Goal: Transaction & Acquisition: Purchase product/service

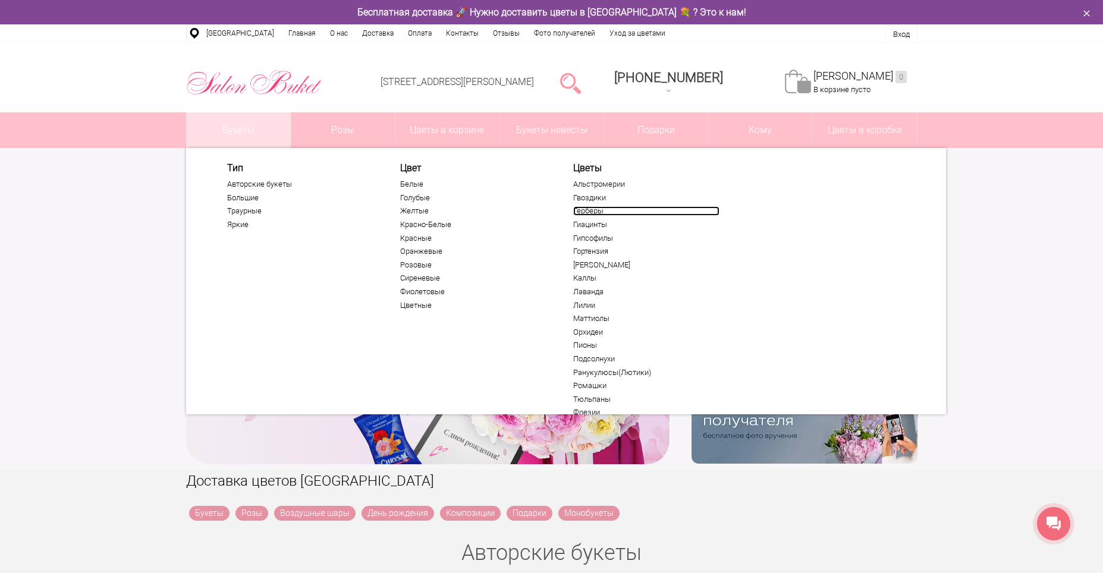
click at [591, 211] on link "Герберы" at bounding box center [646, 211] width 146 height 10
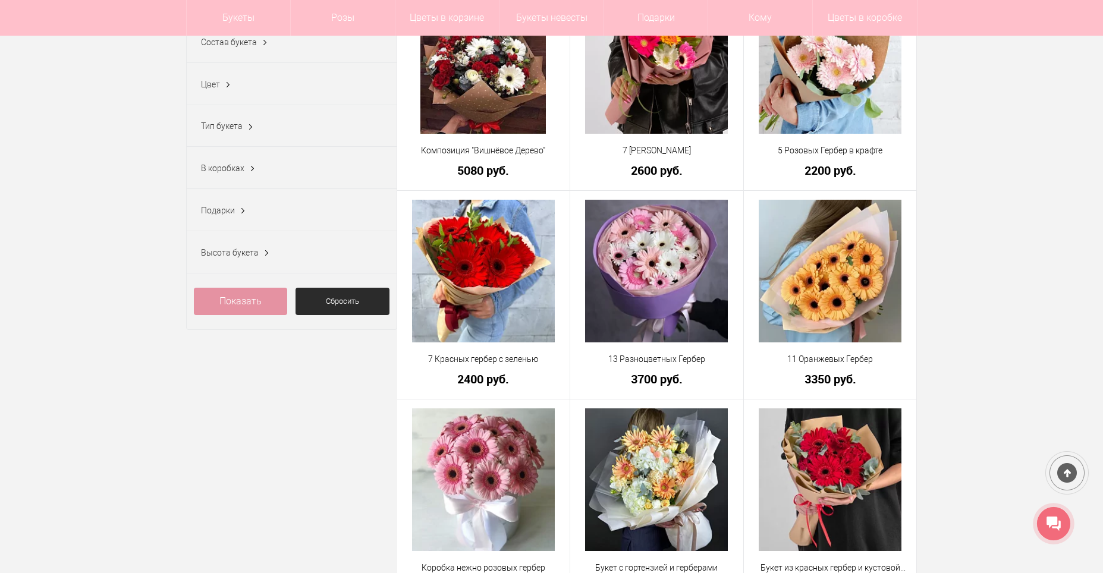
scroll to position [476, 0]
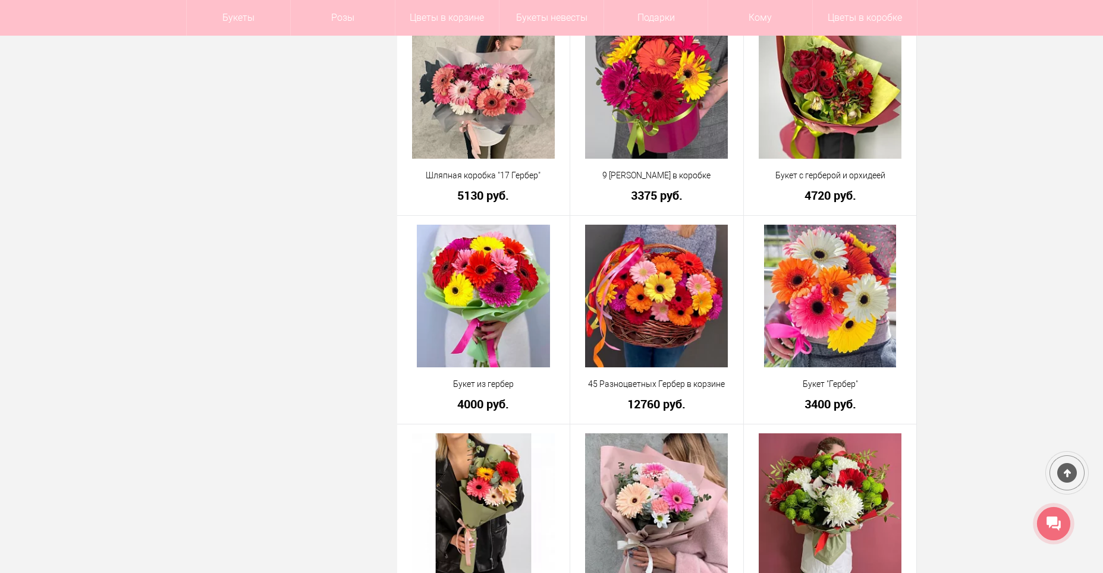
scroll to position [1130, 0]
